Goal: Task Accomplishment & Management: Manage account settings

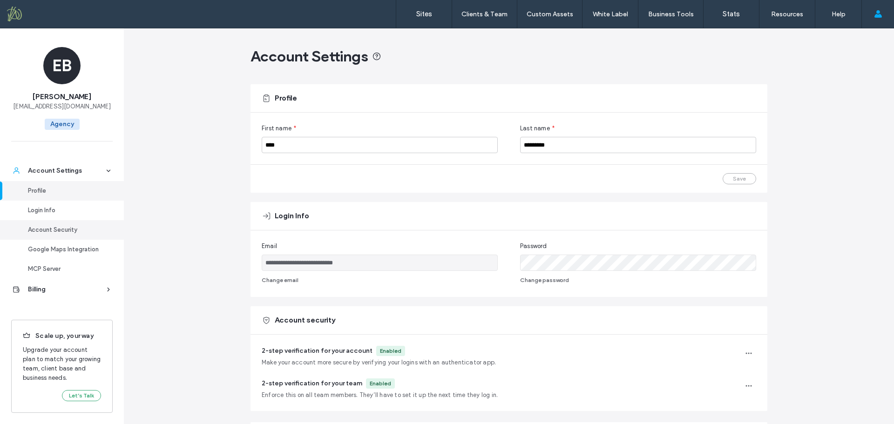
click at [48, 229] on div "Account Security" at bounding box center [66, 229] width 76 height 9
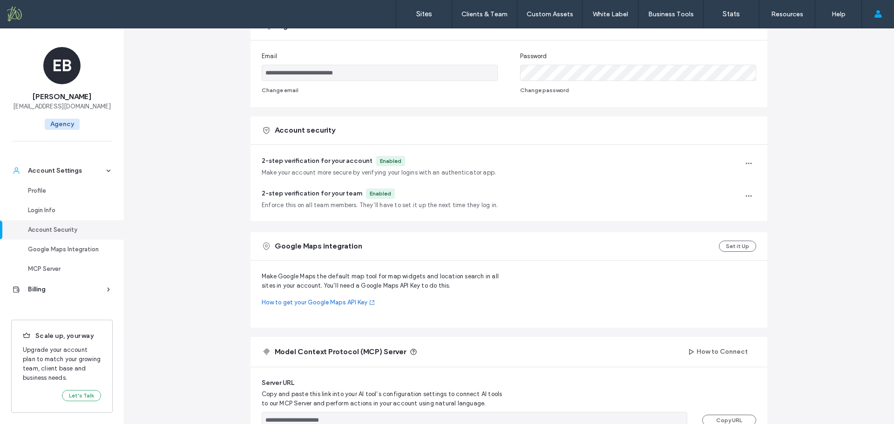
scroll to position [185, 0]
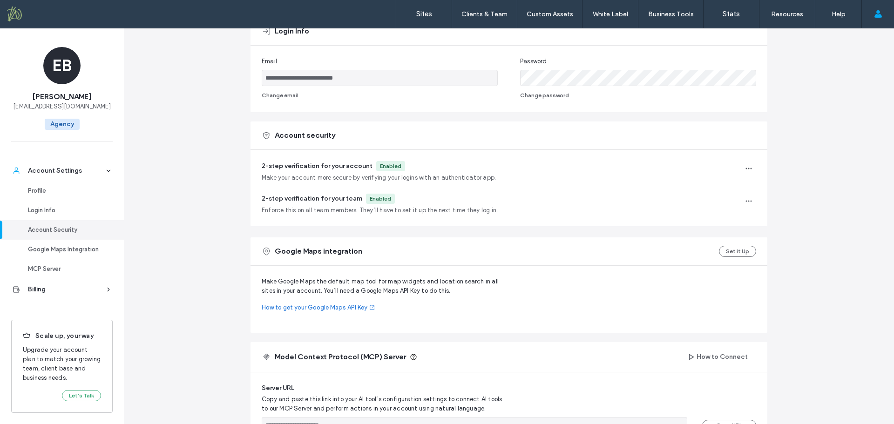
click at [347, 166] on span "2-step verification for your account" at bounding box center [317, 166] width 111 height 8
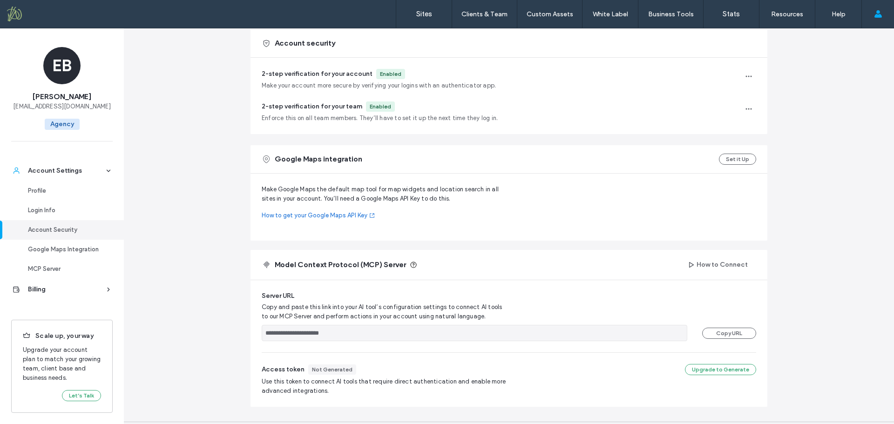
scroll to position [277, 0]
click at [745, 74] on icon "button" at bounding box center [748, 75] width 7 height 7
click at [580, 100] on div "2-step verification for your account Enabled Make your account more secure by v…" at bounding box center [508, 95] width 517 height 76
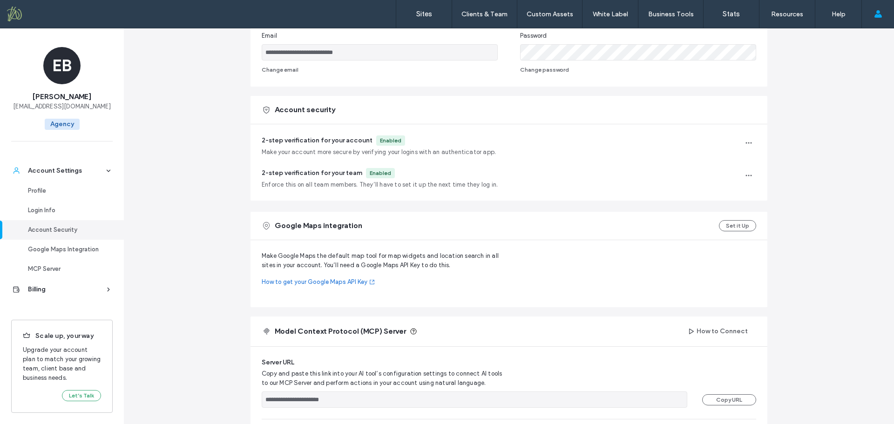
scroll to position [209, 0]
click at [746, 142] on icon "button" at bounding box center [748, 143] width 7 height 7
click at [786, 167] on span "Disable 2-Step Verification" at bounding box center [785, 167] width 78 height 9
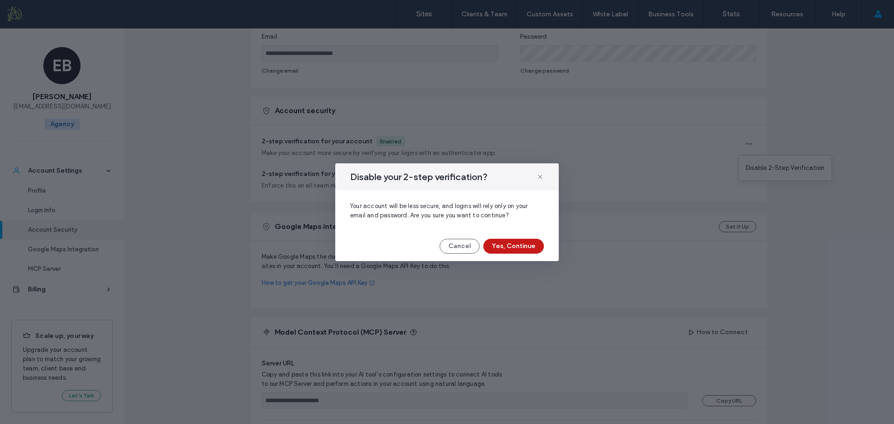
click at [521, 247] on button "Yes, Continue" at bounding box center [513, 246] width 61 height 15
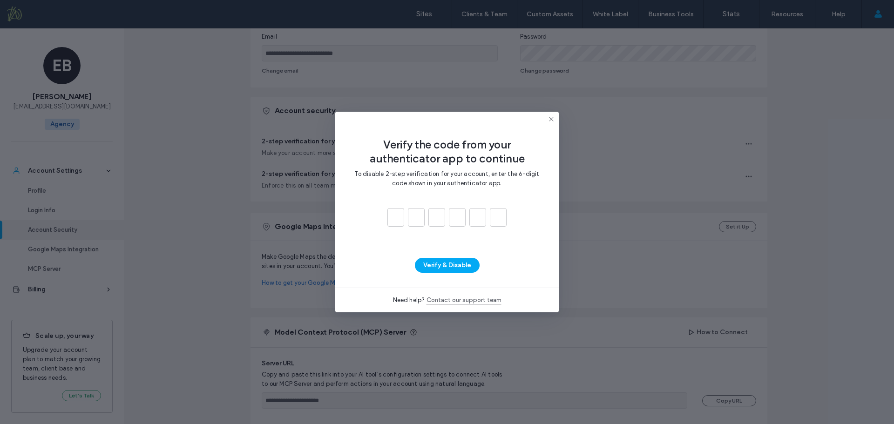
type input "*"
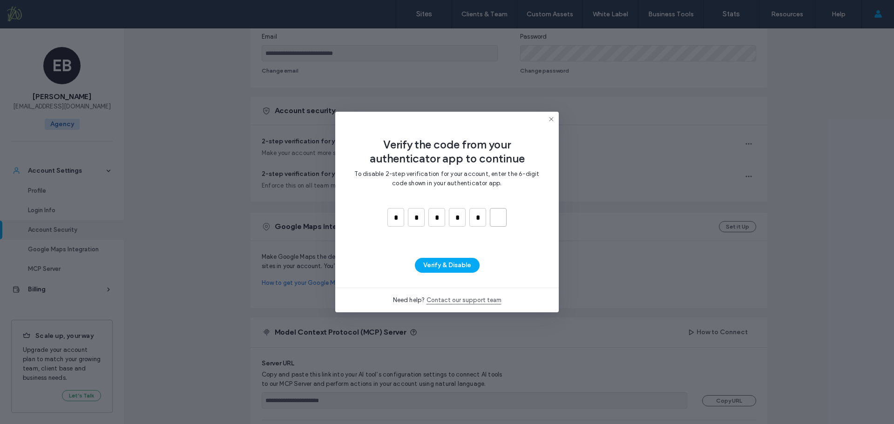
type input "*"
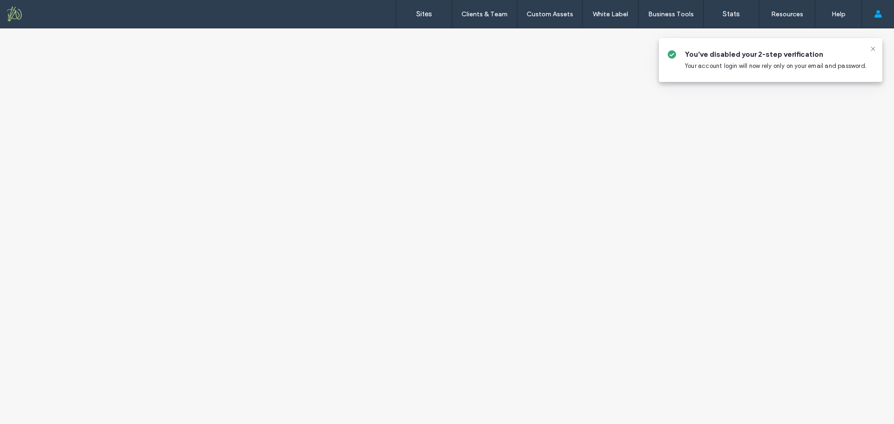
drag, startPoint x: 872, startPoint y: 47, endPoint x: 846, endPoint y: 70, distance: 34.6
click at [872, 47] on icon at bounding box center [872, 48] width 7 height 7
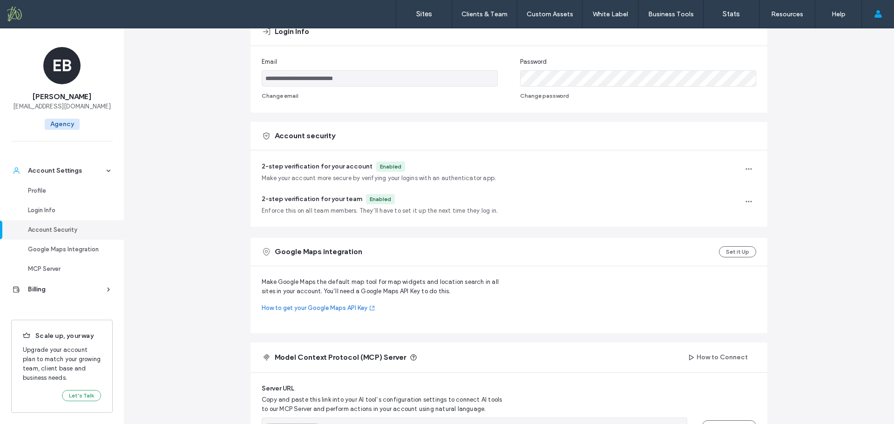
scroll to position [185, 0]
click at [748, 168] on use "button" at bounding box center [749, 168] width 6 height 1
click at [814, 134] on div "**********" at bounding box center [509, 192] width 770 height 698
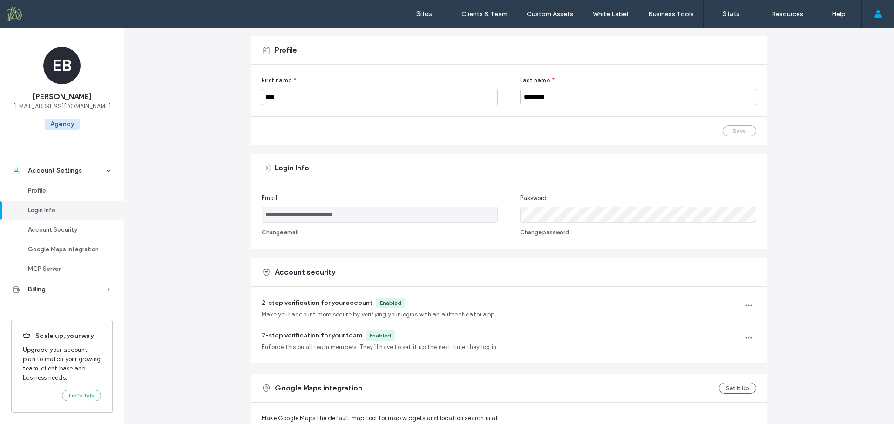
scroll to position [47, 0]
click at [42, 292] on div "Billing" at bounding box center [66, 289] width 76 height 9
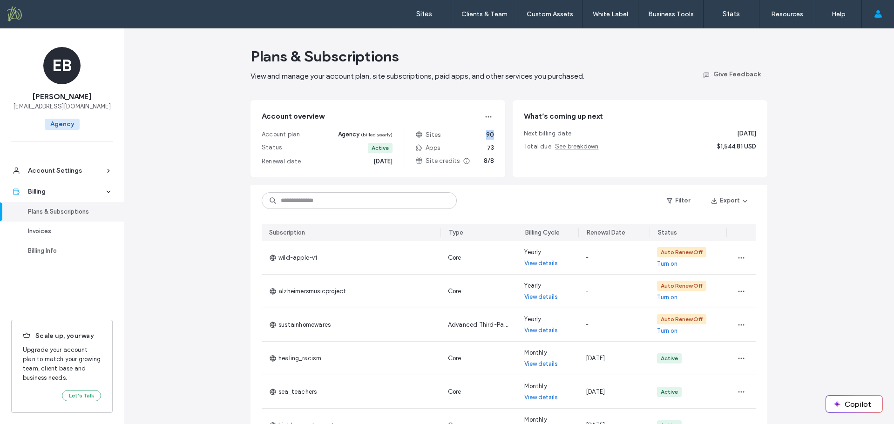
drag, startPoint x: 483, startPoint y: 134, endPoint x: 493, endPoint y: 134, distance: 10.7
click at [493, 134] on div "Account overview Account plan Agency (billed yearly) Status Active Renewal date…" at bounding box center [377, 138] width 255 height 77
drag, startPoint x: 480, startPoint y: 148, endPoint x: 494, endPoint y: 148, distance: 14.0
click at [494, 148] on div "Account overview Account plan Agency (billed yearly) Status Active Renewal date…" at bounding box center [377, 138] width 255 height 77
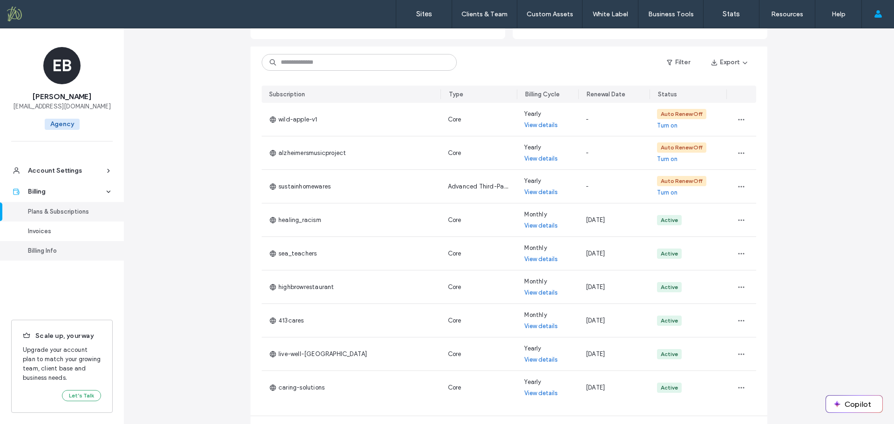
scroll to position [139, 0]
click at [59, 168] on div "Account Settings" at bounding box center [66, 170] width 76 height 9
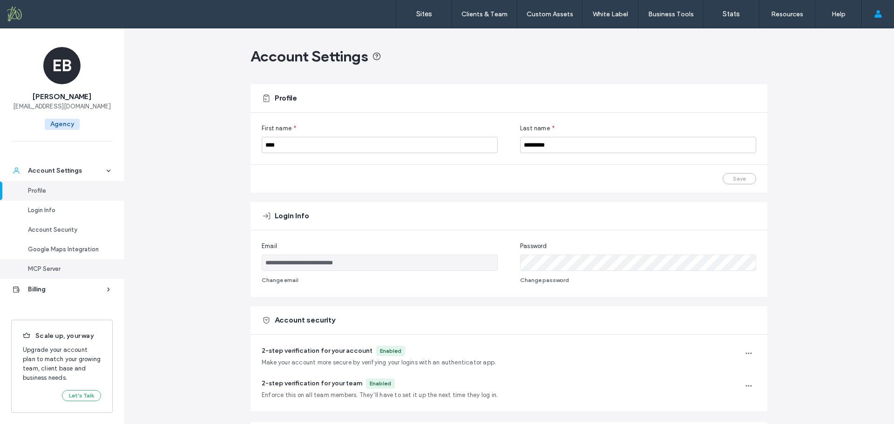
click at [50, 272] on div "MCP Server" at bounding box center [66, 268] width 76 height 9
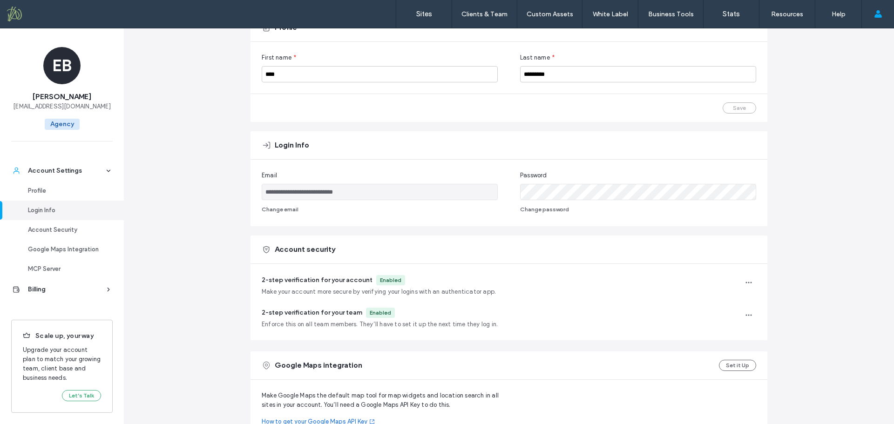
scroll to position [70, 0]
